Goal: Check status

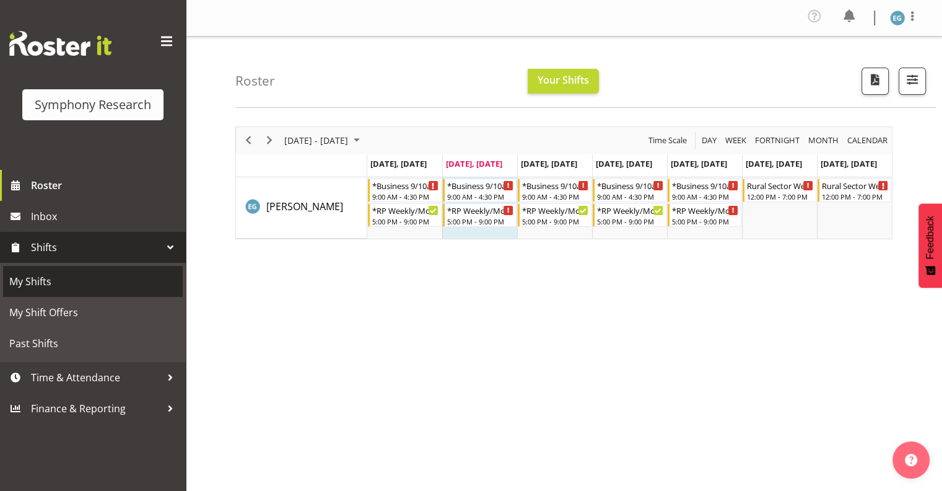
click at [32, 280] on span "My Shifts" at bounding box center [92, 281] width 167 height 19
click at [32, 279] on span "My Shifts" at bounding box center [92, 281] width 167 height 19
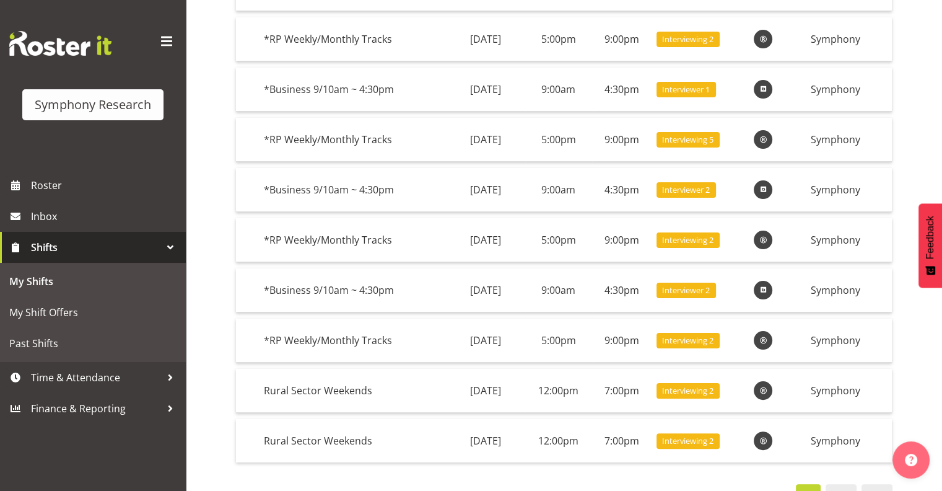
scroll to position [221, 0]
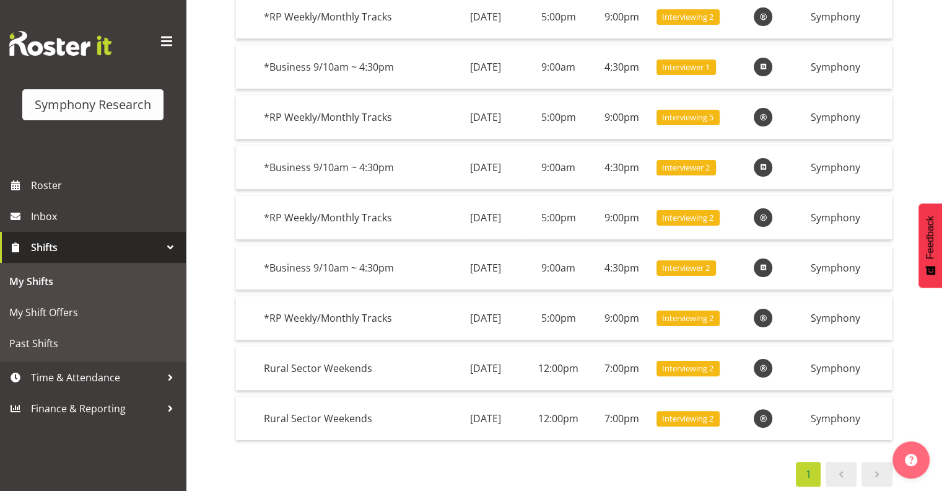
click at [843, 473] on span at bounding box center [841, 473] width 15 height 15
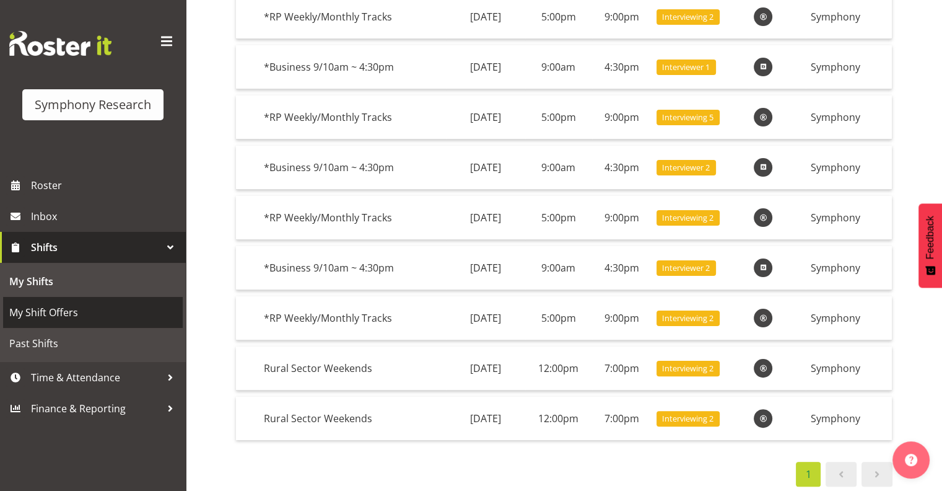
click at [63, 310] on span "My Shift Offers" at bounding box center [92, 312] width 167 height 19
